Goal: Transaction & Acquisition: Subscribe to service/newsletter

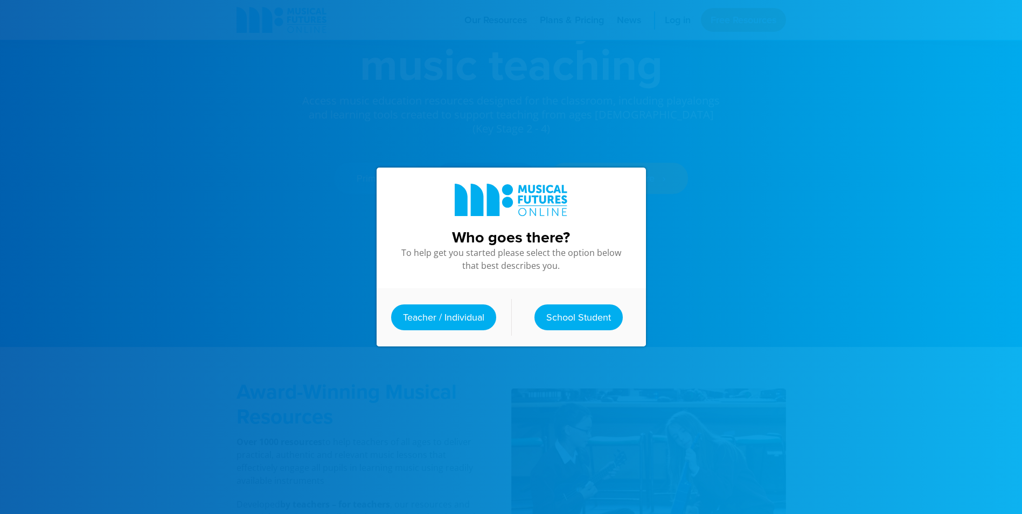
scroll to position [377, 0]
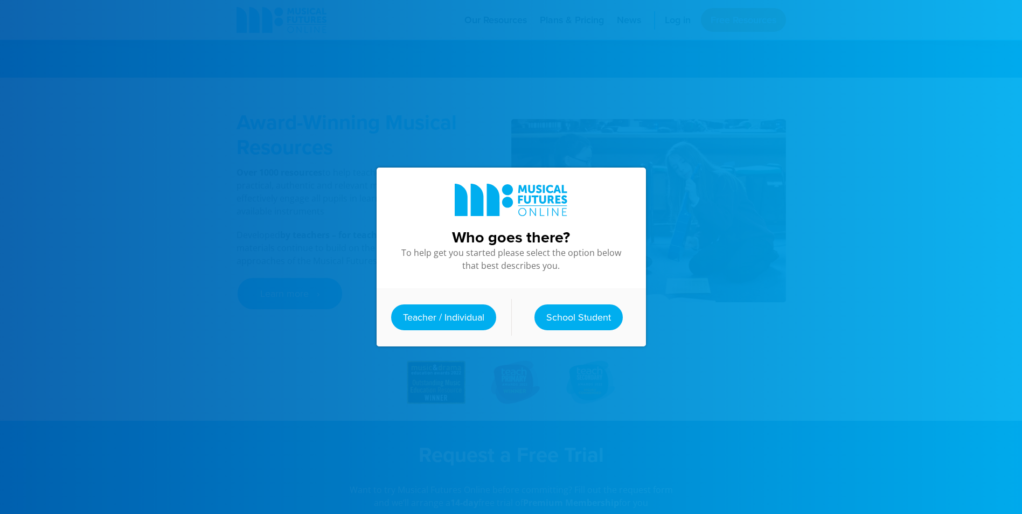
drag, startPoint x: 429, startPoint y: 285, endPoint x: 437, endPoint y: 326, distance: 41.8
click at [429, 288] on div "Teacher / Individual School Student" at bounding box center [510, 317] width 269 height 58
click at [437, 326] on div "Teacher / Individual School Student" at bounding box center [510, 317] width 269 height 58
click at [436, 312] on link "Teacher / Individual" at bounding box center [443, 317] width 105 height 26
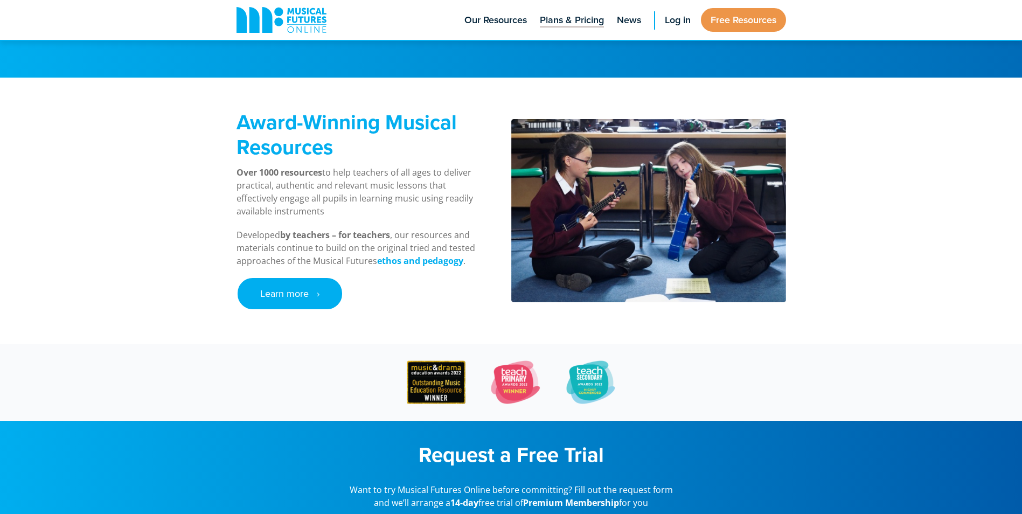
click at [560, 19] on span "Plans & Pricing" at bounding box center [572, 20] width 64 height 15
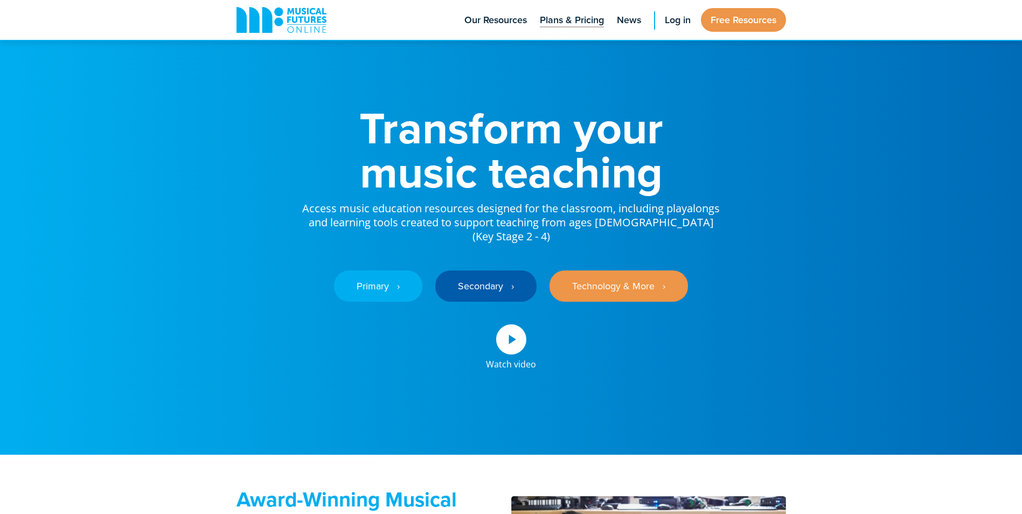
click at [571, 13] on span "Plans & Pricing" at bounding box center [572, 20] width 64 height 15
